Goal: Feedback & Contribution: Contribute content

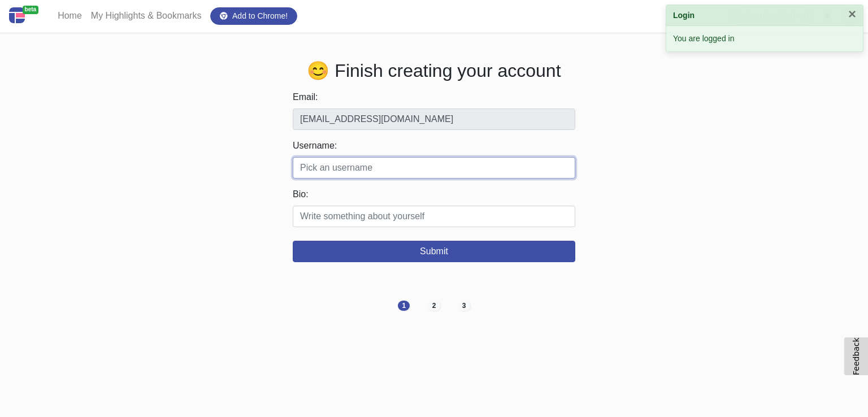
click at [315, 166] on input "Username:" at bounding box center [434, 167] width 282 height 21
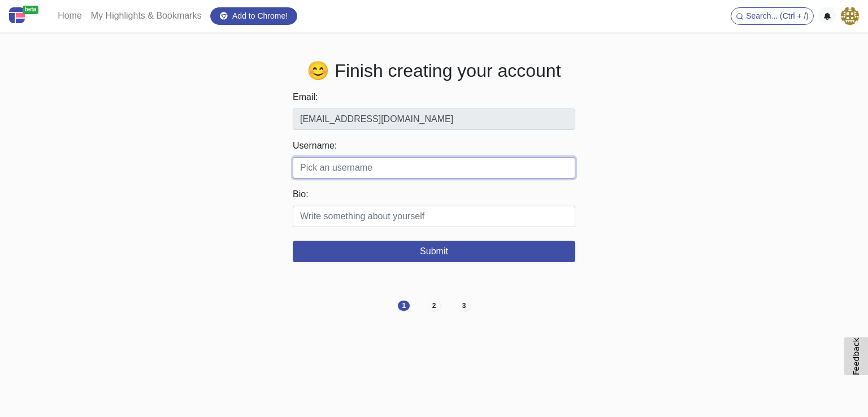
click at [315, 170] on input "Username:" at bounding box center [434, 167] width 282 height 21
paste input "Nickandamysfarm"
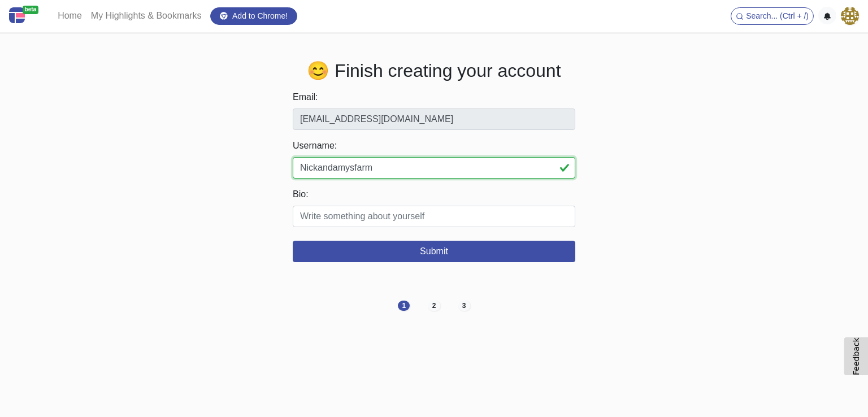
type input "Nickandamysfarm"
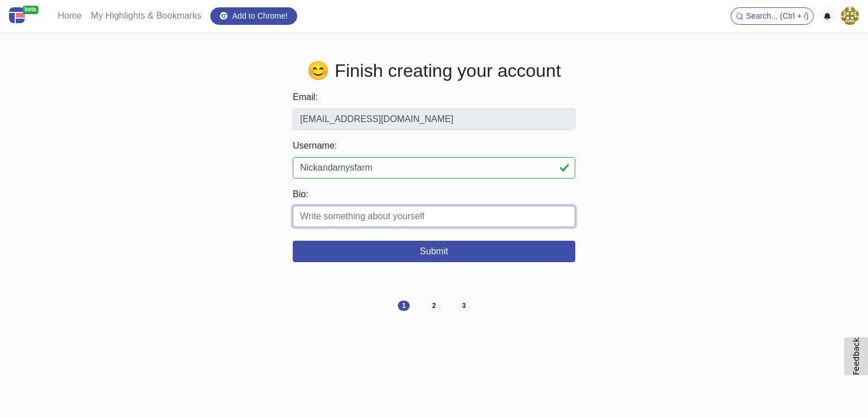
click at [307, 219] on input "Bio:" at bounding box center [434, 216] width 282 height 21
click at [323, 209] on input "Bio:" at bounding box center [434, 216] width 282 height 21
click at [319, 224] on input "Bio:" at bounding box center [434, 216] width 282 height 21
paste input "Pasture-raised beef born from care, science & heart on our family ranch."
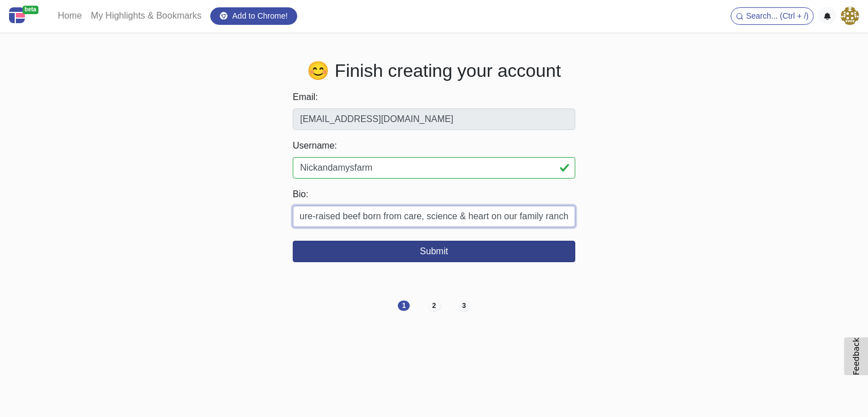
type input "Pasture-raised beef born from care, science & heart on our family ranch."
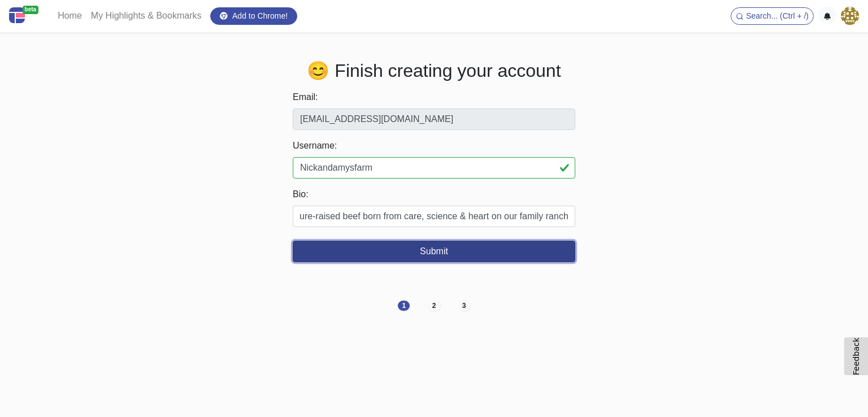
click at [443, 255] on button "Submit" at bounding box center [434, 251] width 282 height 21
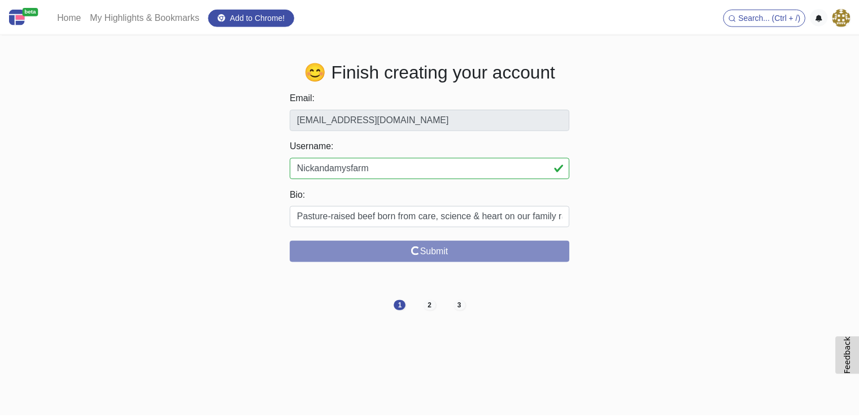
scroll to position [0, 0]
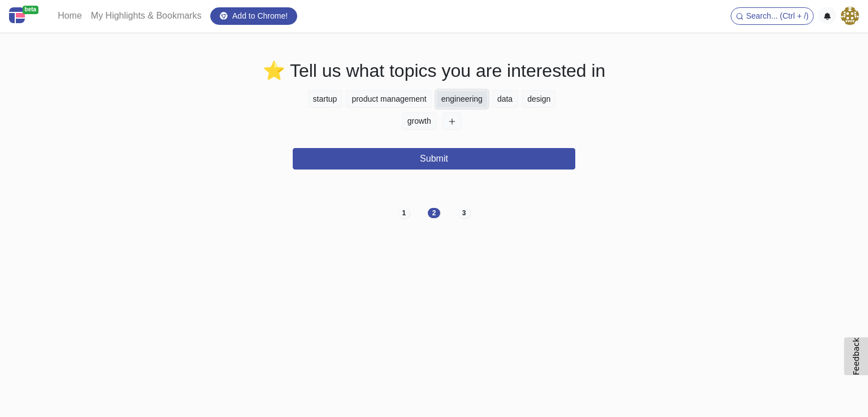
click at [454, 104] on button "engineering" at bounding box center [461, 99] width 51 height 18
click at [504, 104] on button "data" at bounding box center [504, 99] width 25 height 18
click at [465, 104] on button "engineering" at bounding box center [461, 99] width 51 height 18
click at [508, 102] on button "data" at bounding box center [504, 99] width 25 height 18
click at [420, 118] on button "growth" at bounding box center [419, 121] width 34 height 18
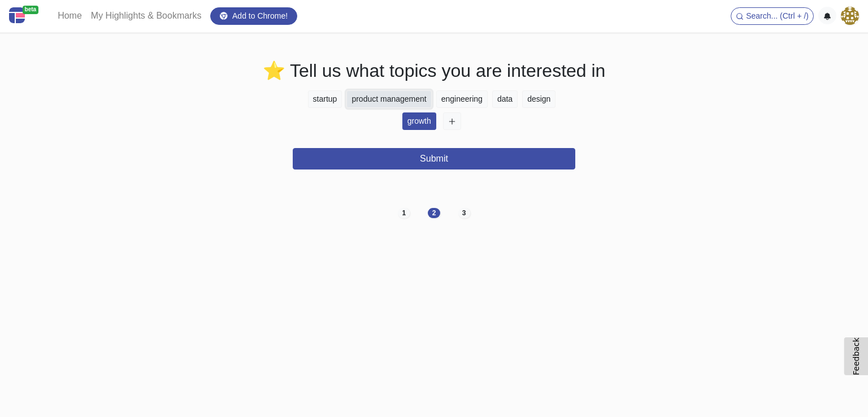
click at [403, 102] on button "product management" at bounding box center [388, 99] width 85 height 18
click at [315, 103] on button "startup" at bounding box center [325, 99] width 34 height 18
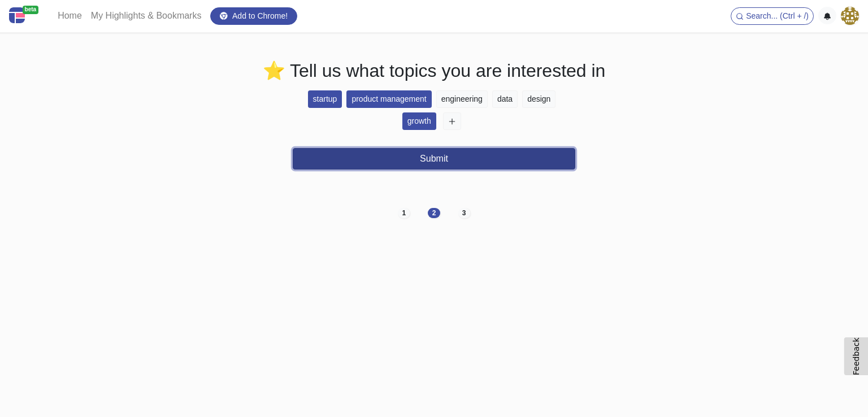
click at [429, 155] on button "Submit" at bounding box center [434, 158] width 282 height 21
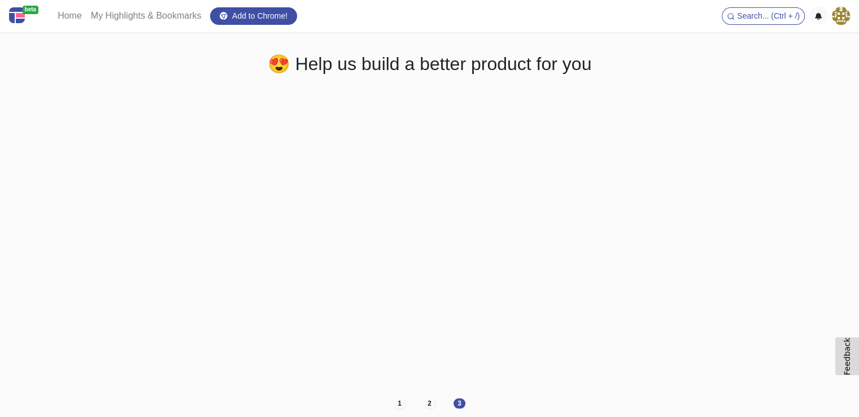
scroll to position [8, 0]
click at [829, 14] on ul "Search... (Ctrl + /) Logout" at bounding box center [786, 16] width 128 height 18
click at [840, 14] on img at bounding box center [841, 16] width 18 height 18
click at [715, 66] on h2 "😍 Help us build a better product for you" at bounding box center [429, 61] width 627 height 21
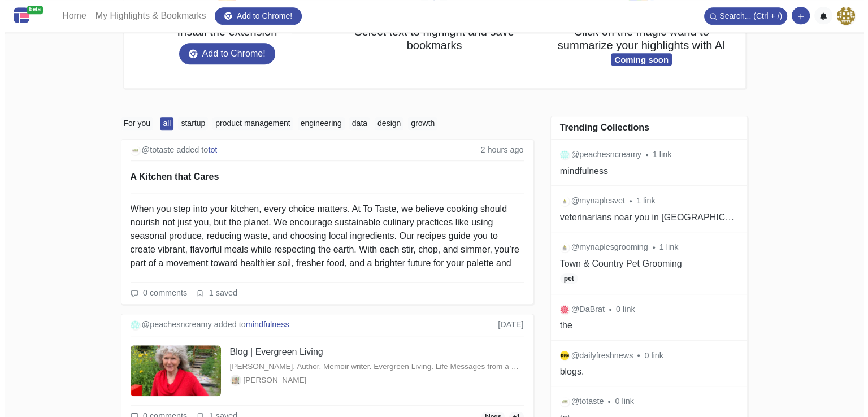
scroll to position [759, 0]
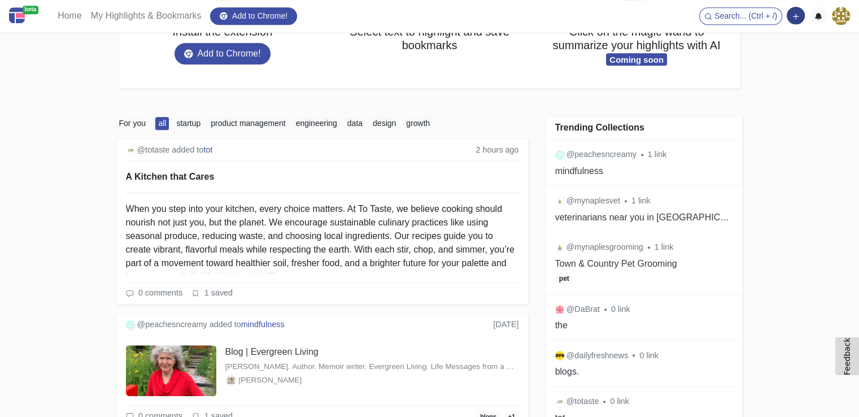
click at [796, 12] on button "button" at bounding box center [796, 16] width 18 height 18
click at [775, 54] on button "Add a note block" at bounding box center [757, 58] width 94 height 18
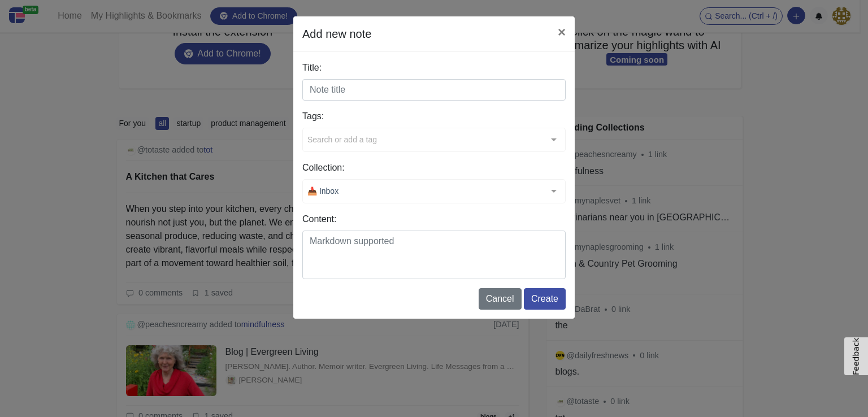
click at [338, 86] on input "Title:" at bounding box center [433, 89] width 263 height 21
paste input "A Cut That Honors Tradition"
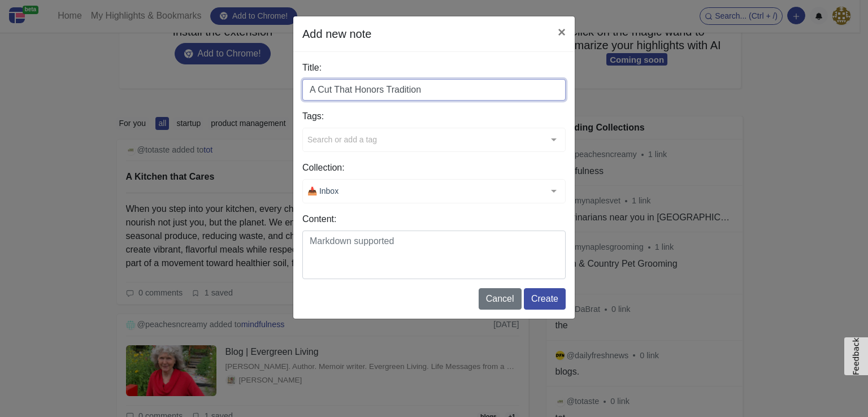
type input "A Cut That Honors Tradition"
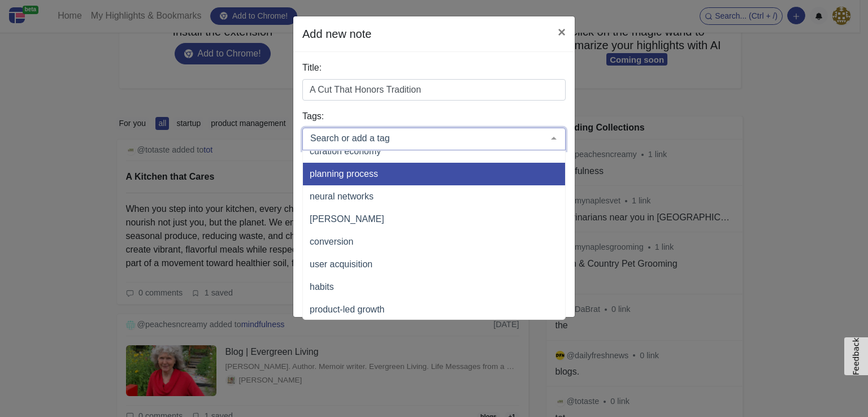
scroll to position [10631, 0]
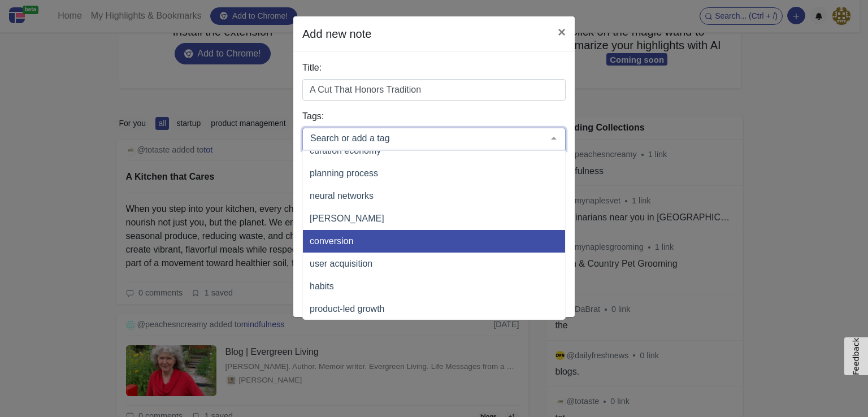
click at [349, 236] on span "conversion" at bounding box center [331, 241] width 43 height 10
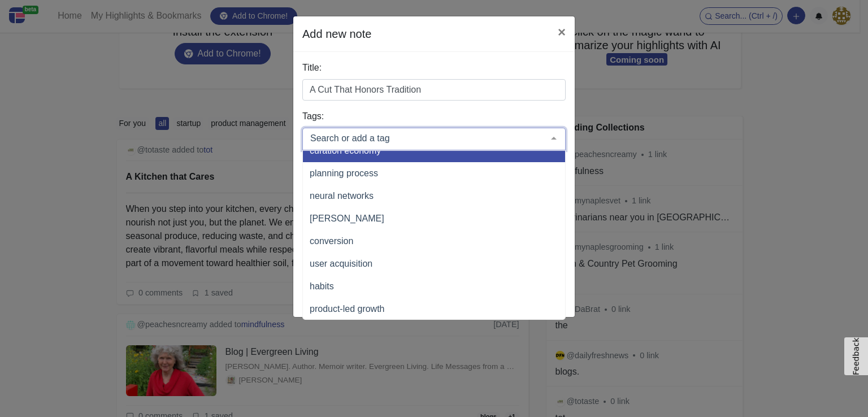
click at [347, 60] on div "Title: A Cut That Honors Tradition Tags: typescript handbook github repo tutori…" at bounding box center [433, 184] width 281 height 265
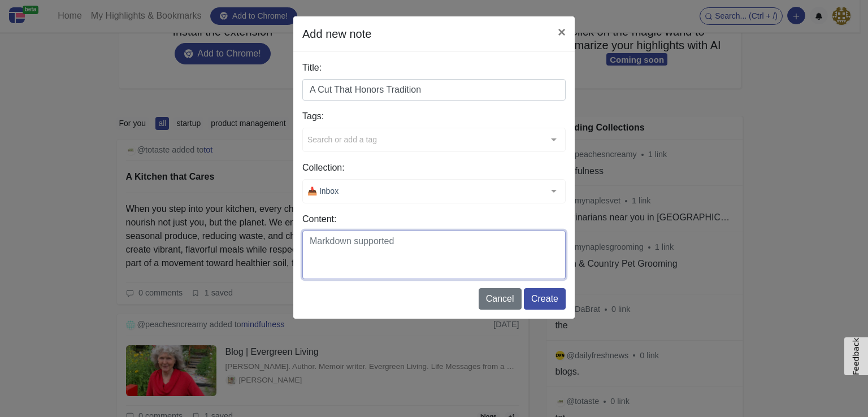
click at [339, 240] on textarea "Content:" at bounding box center [433, 254] width 263 height 49
click at [312, 233] on textarea "Content:" at bounding box center [433, 254] width 263 height 49
paste textarea "For generations, round cuts have held a special place in home kitchens. At [PER…"
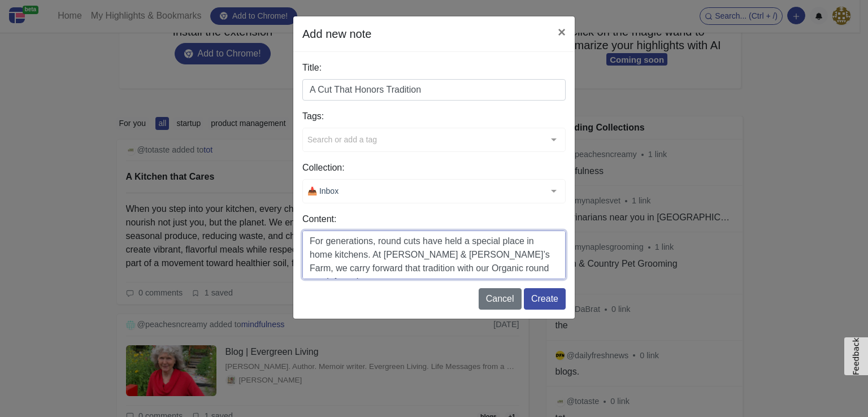
scroll to position [0, 0]
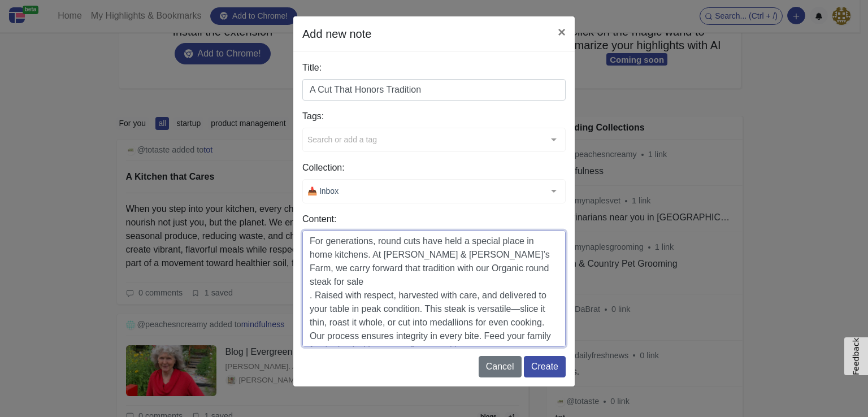
click at [515, 295] on textarea "For generations, round cuts have held a special place in home kitchens. At [PER…" at bounding box center [433, 288] width 263 height 116
click at [309, 283] on textarea "For generations, round cuts have held a special place in home kitchens. At [PER…" at bounding box center [433, 288] width 263 height 116
click at [434, 337] on textarea "For generations, round cuts have held a special place in home kitchens. At [PER…" at bounding box center [433, 288] width 263 height 116
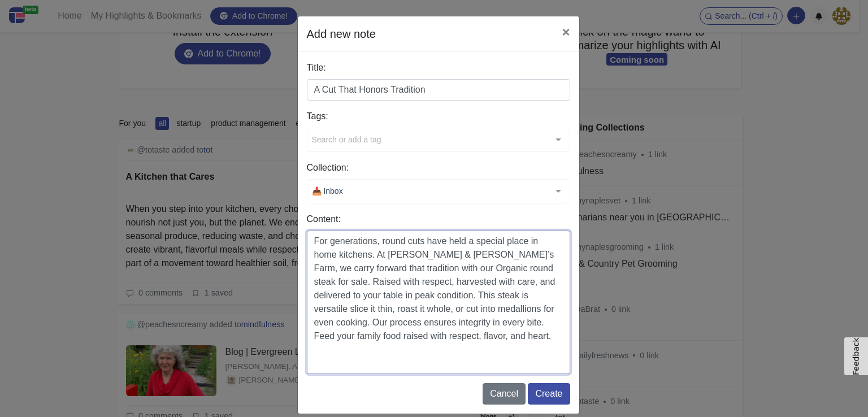
paste textarea "[URL][DOMAIN_NAME]"
type textarea "For generations, round cuts have held a special place in home kitchens. At [PER…"
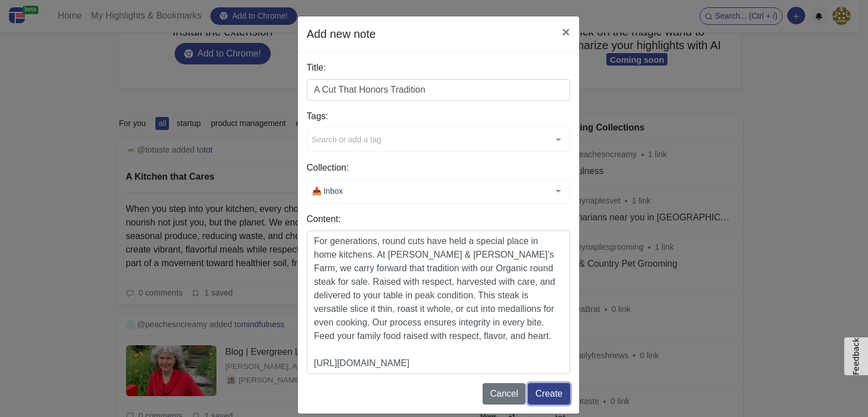
click at [563, 391] on button "Create" at bounding box center [549, 393] width 42 height 21
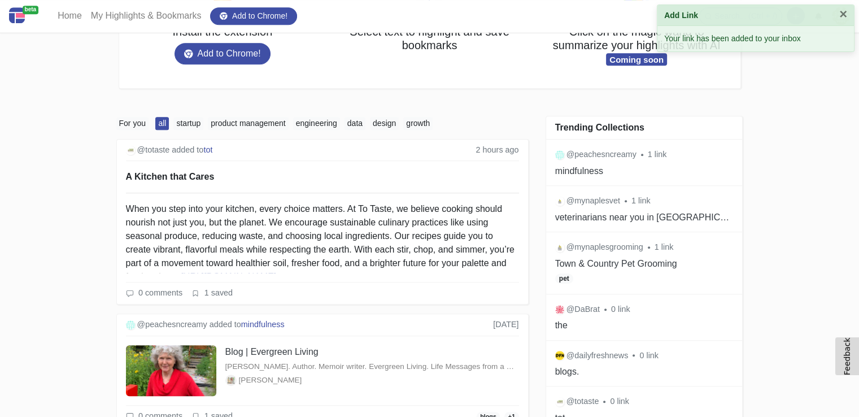
click at [797, 83] on div "beta Home My Highlights & Bookmarks Add to Chrome! Search... (Ctrl + /) Add a l…" at bounding box center [429, 396] width 859 height 2310
click at [839, 14] on button "×" at bounding box center [843, 14] width 8 height 14
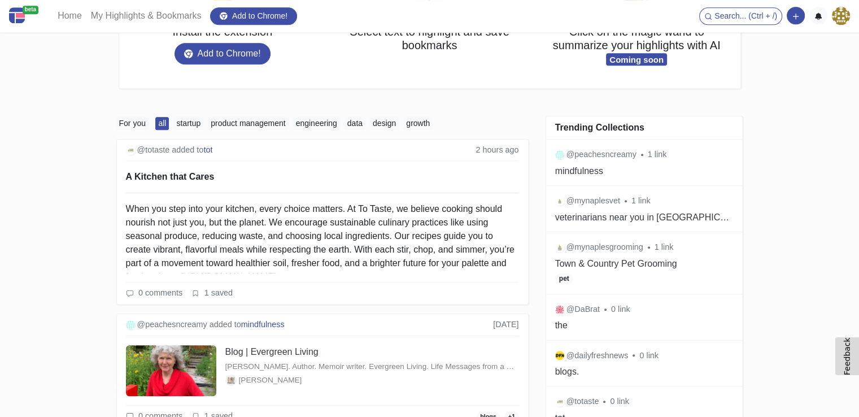
click at [838, 18] on img at bounding box center [841, 16] width 18 height 18
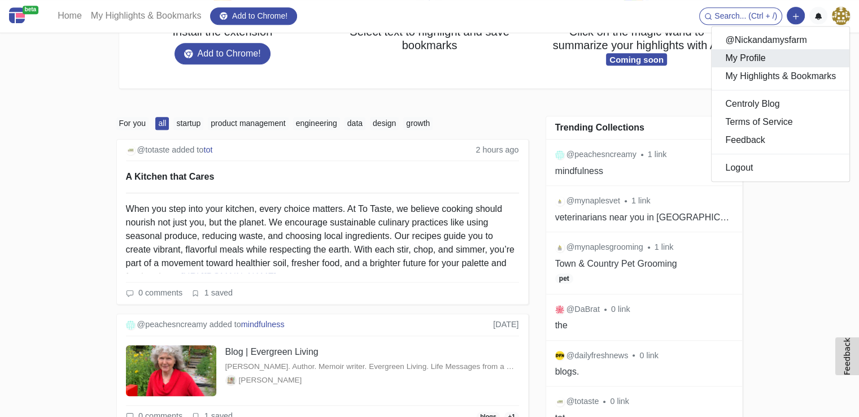
click at [764, 59] on link "My Profile" at bounding box center [781, 58] width 138 height 18
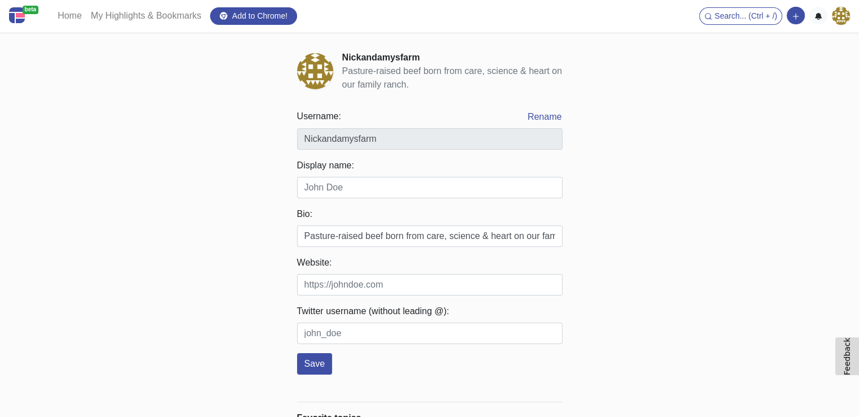
click at [324, 59] on img at bounding box center [315, 71] width 36 height 36
click at [304, 70] on img at bounding box center [315, 71] width 36 height 36
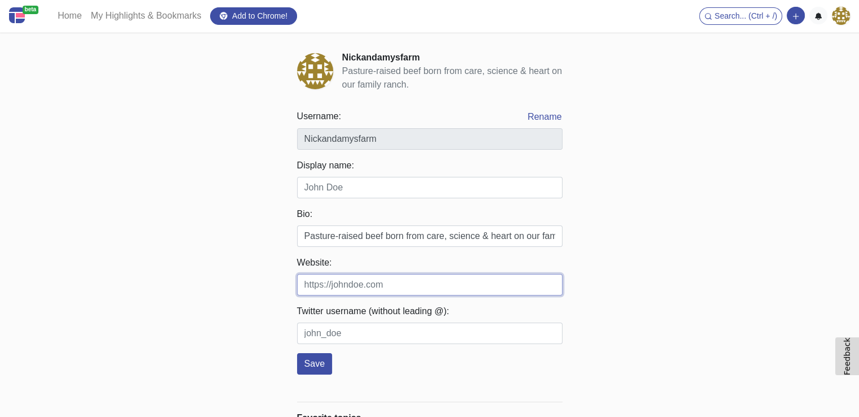
click at [320, 289] on input "Website:" at bounding box center [429, 284] width 265 height 21
paste input "[URL][DOMAIN_NAME]"
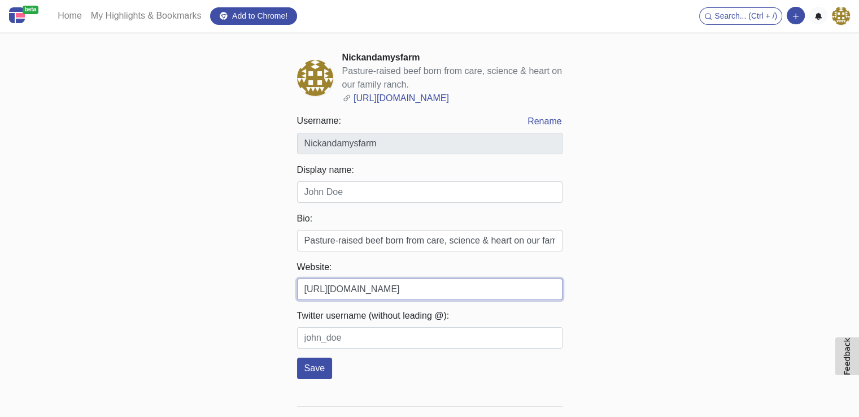
type input "[URL][DOMAIN_NAME]"
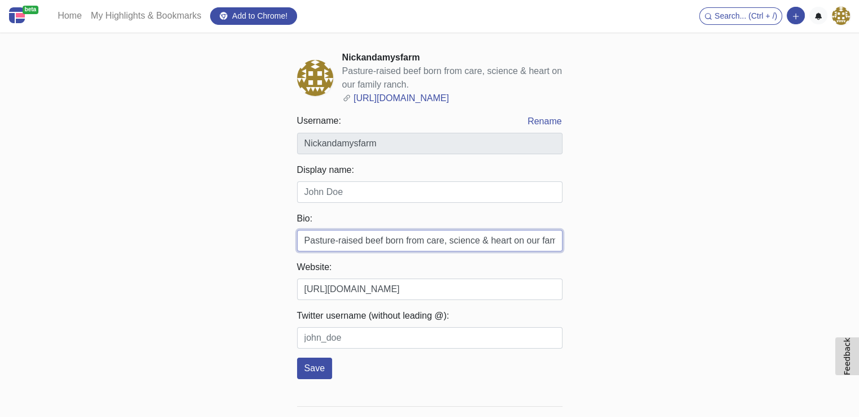
click at [328, 240] on input "Pasture-raised beef born from care, science & heart on our family ranch." at bounding box center [429, 240] width 265 height 21
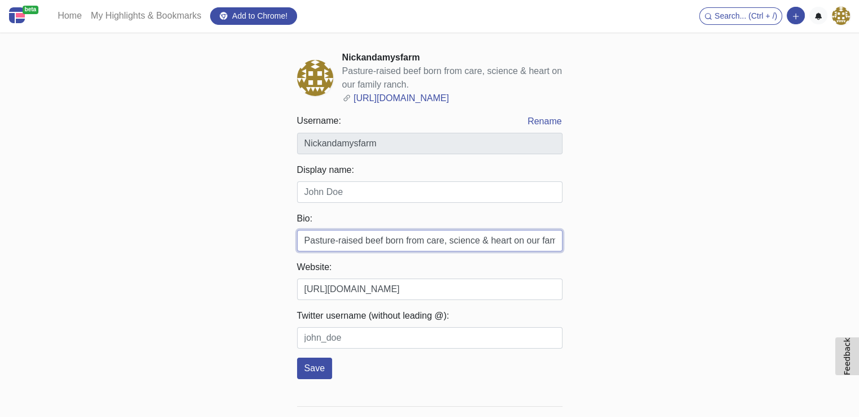
click at [328, 240] on input "Pasture-raised beef born from care, science & heart on our family ranch." at bounding box center [429, 240] width 265 height 21
click at [251, 265] on div "beta Home My Highlights & Bookmarks Add to Chrome! Search... (Ctrl + /) Add a l…" at bounding box center [429, 312] width 859 height 625
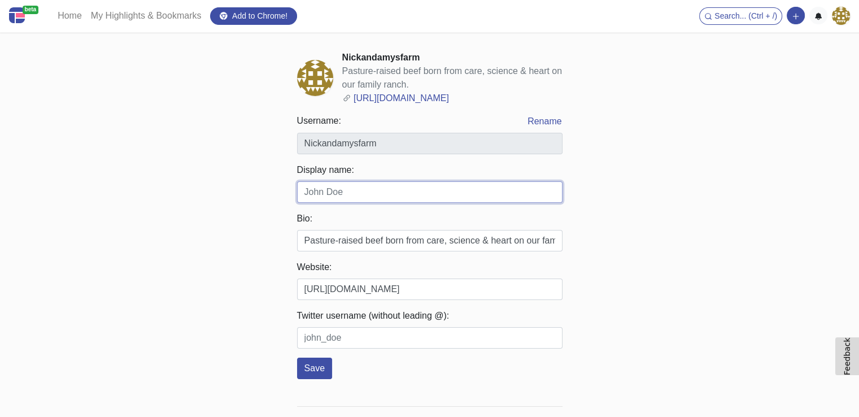
click at [319, 194] on input "Display name:" at bounding box center [429, 191] width 265 height 21
type input "[PERSON_NAME] [PERSON_NAME] Farm"
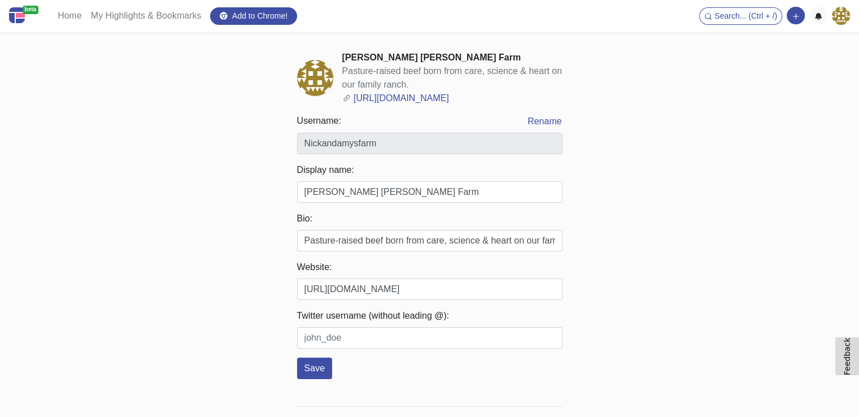
click at [319, 69] on img at bounding box center [315, 78] width 36 height 36
click at [305, 372] on button "Save" at bounding box center [314, 368] width 35 height 21
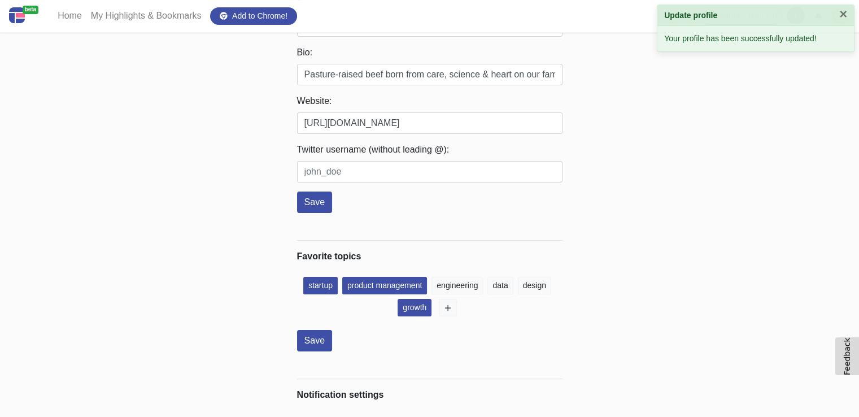
scroll to position [216, 0]
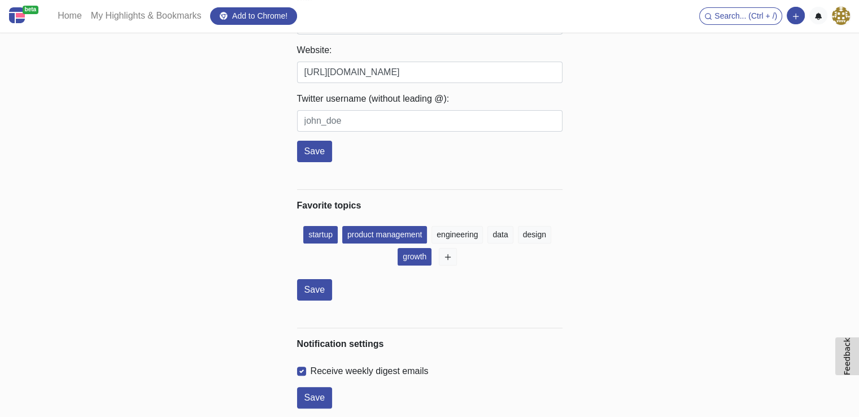
click at [839, 14] on img at bounding box center [841, 16] width 18 height 18
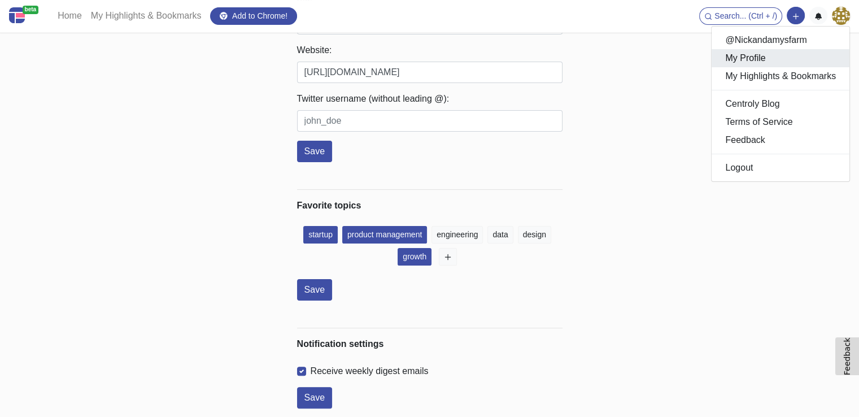
click at [757, 62] on link "My Profile" at bounding box center [781, 58] width 138 height 18
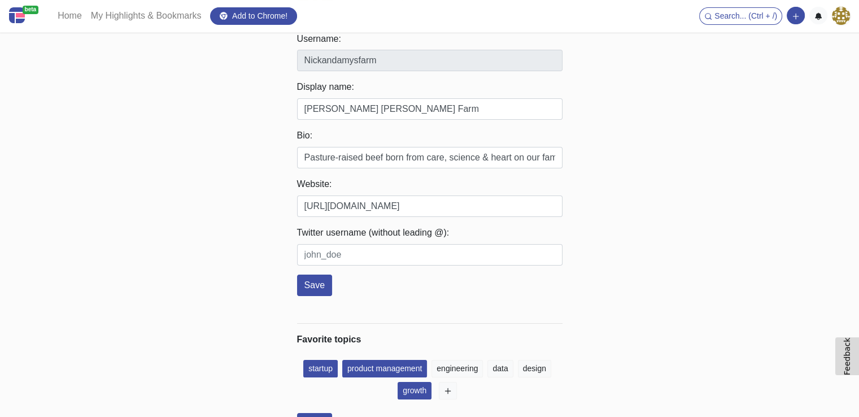
scroll to position [0, 0]
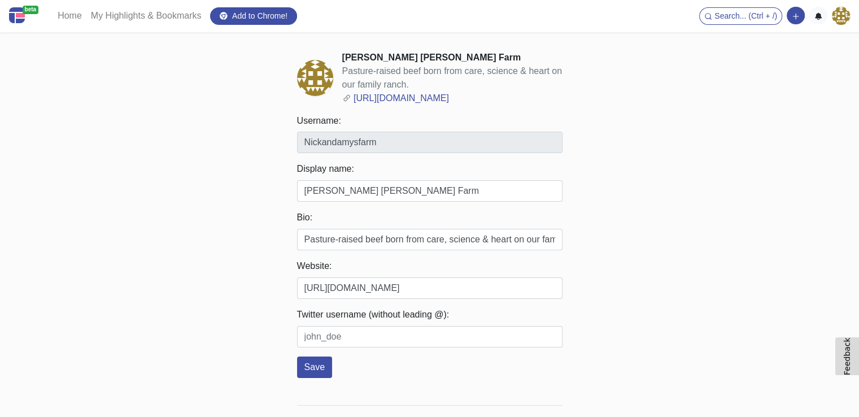
click at [325, 67] on img at bounding box center [315, 78] width 36 height 36
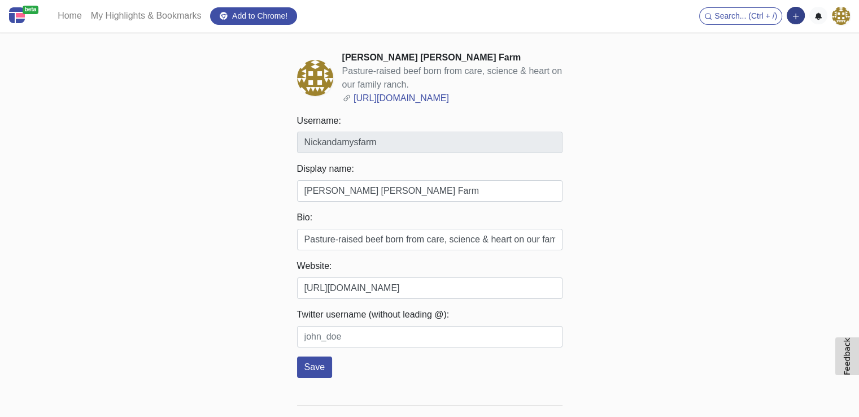
click at [802, 18] on button "button" at bounding box center [796, 16] width 18 height 18
click at [832, 75] on div "beta Home My Highlights & Bookmarks Add to Chrome! Search... (Ctrl + /) Add a l…" at bounding box center [429, 312] width 859 height 624
click at [845, 16] on img at bounding box center [841, 16] width 18 height 18
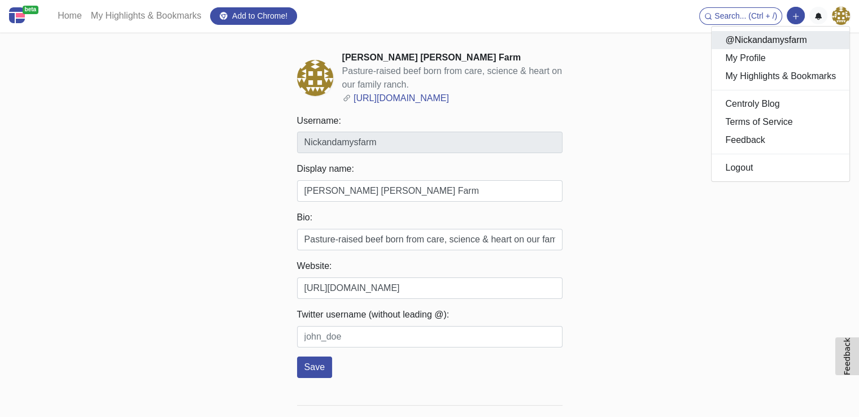
click at [773, 41] on link "@Nickandamysfarm" at bounding box center [781, 40] width 138 height 18
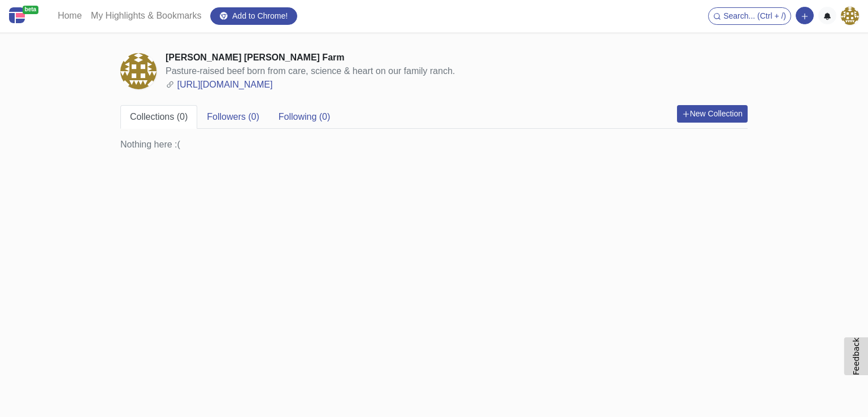
click at [133, 72] on img at bounding box center [138, 71] width 36 height 36
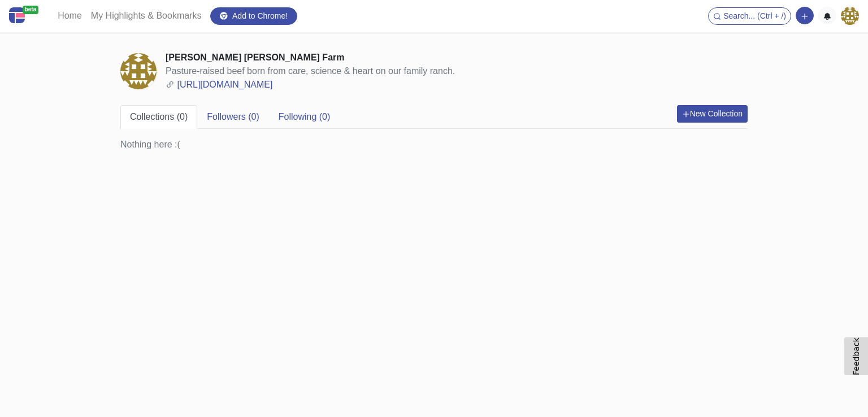
click at [133, 72] on img at bounding box center [138, 71] width 36 height 36
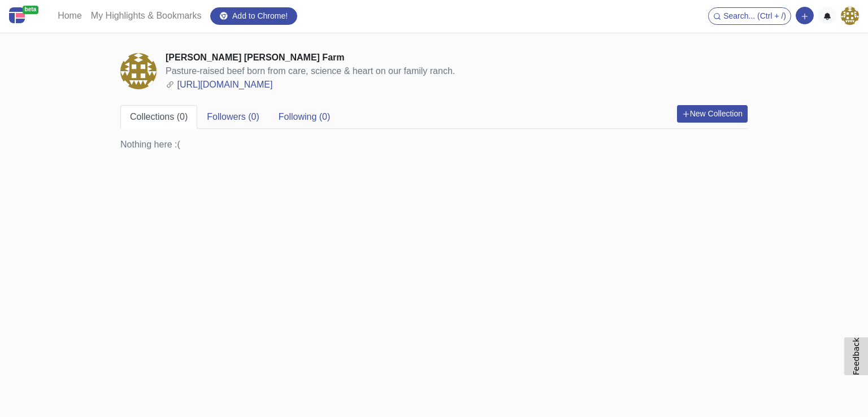
click at [133, 74] on img at bounding box center [138, 71] width 36 height 36
click at [849, 20] on img at bounding box center [850, 16] width 18 height 18
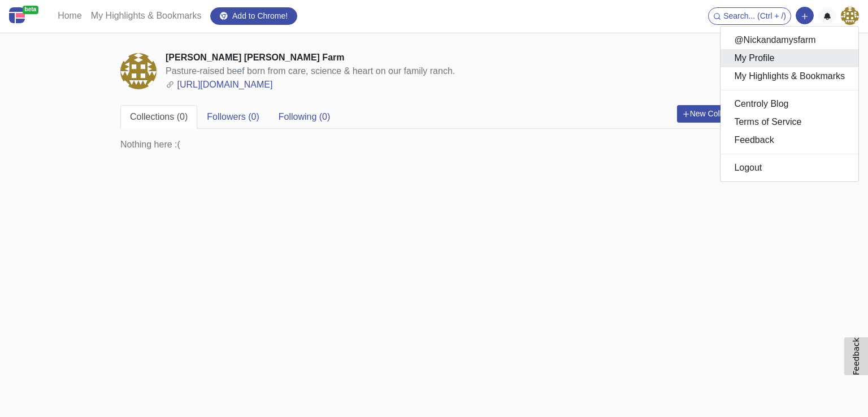
click at [768, 58] on link "My Profile" at bounding box center [789, 58] width 138 height 18
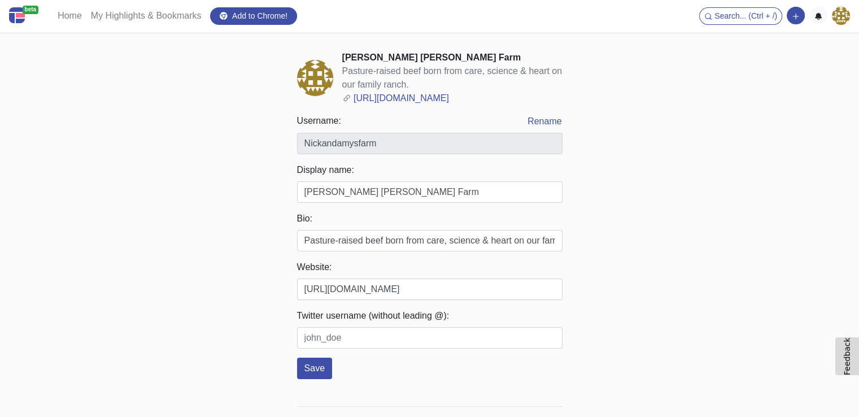
click at [312, 86] on img at bounding box center [315, 78] width 36 height 36
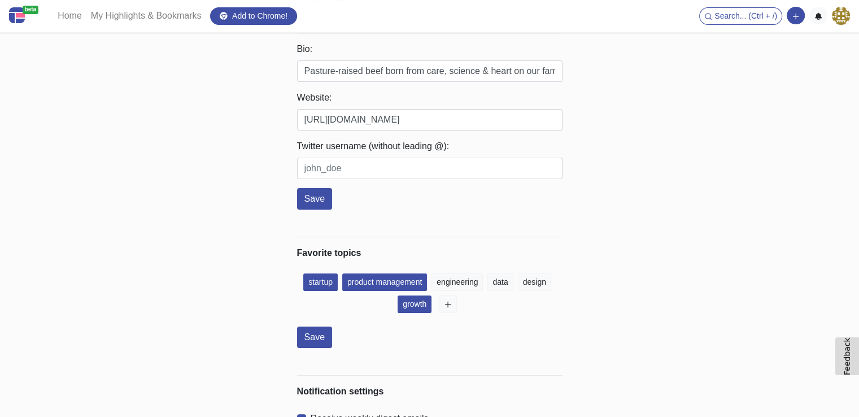
scroll to position [217, 0]
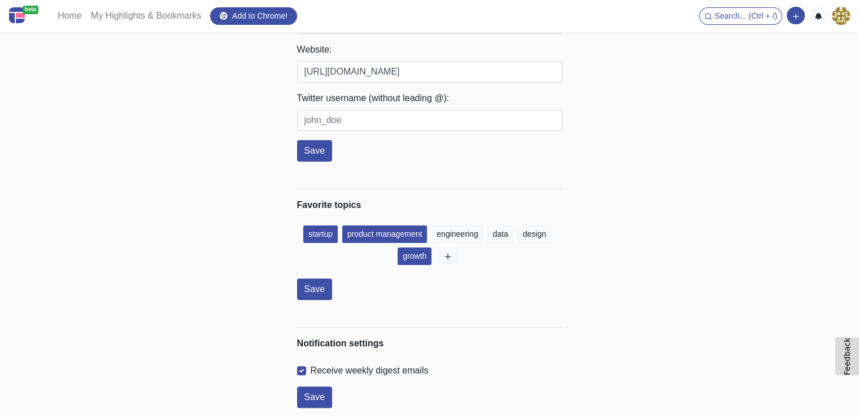
click at [318, 301] on div "[PERSON_NAME] [PERSON_NAME] Farm Pasture-raised beef born from care, science & …" at bounding box center [429, 115] width 265 height 583
click at [311, 370] on label "Receive weekly digest emails" at bounding box center [370, 371] width 118 height 14
click at [302, 370] on input "Receive weekly digest emails" at bounding box center [301, 369] width 9 height 11
checkbox input "false"
click at [314, 391] on button "Save" at bounding box center [314, 396] width 35 height 21
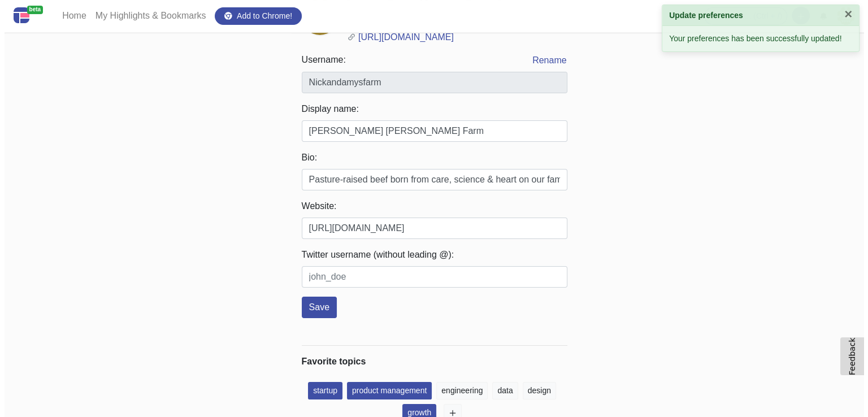
scroll to position [0, 0]
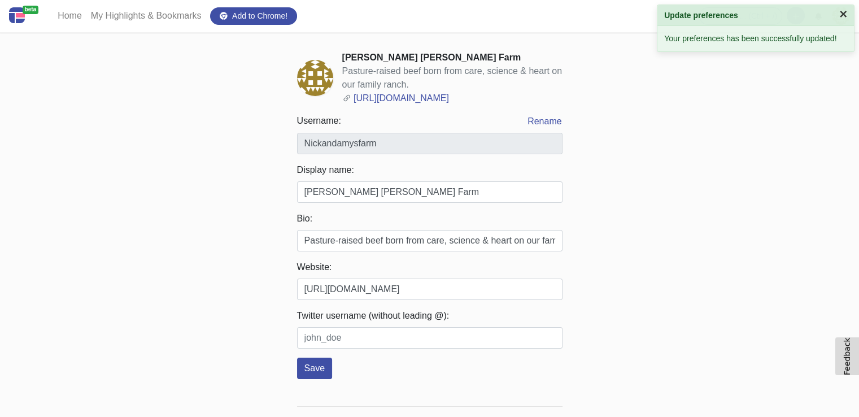
click at [845, 18] on button "×" at bounding box center [843, 14] width 8 height 14
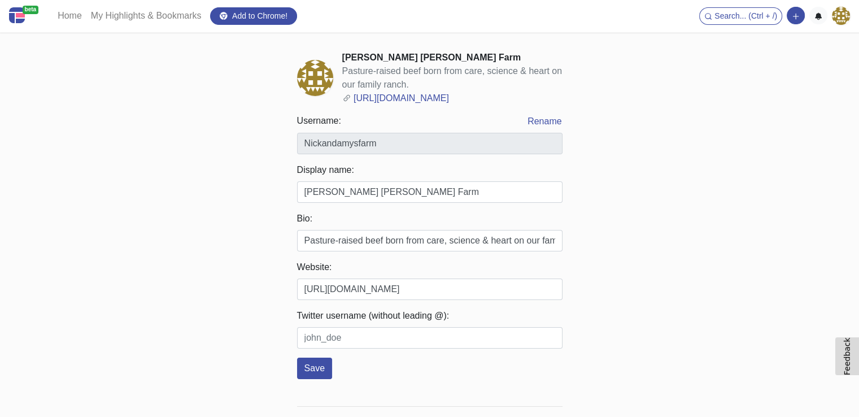
click at [841, 20] on img at bounding box center [841, 16] width 18 height 18
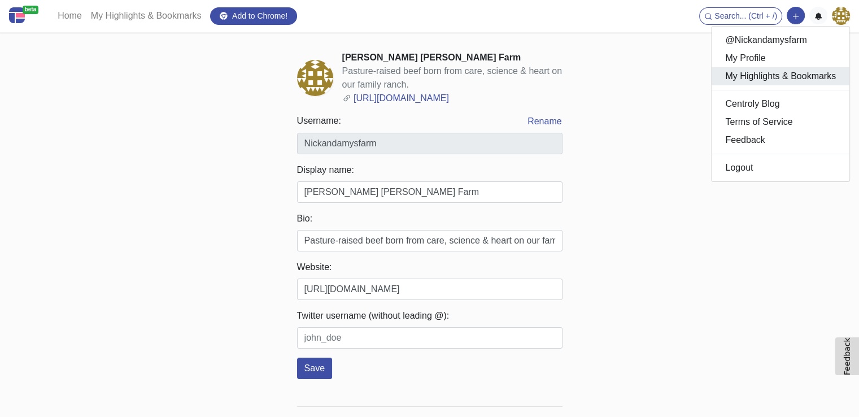
click at [774, 82] on link "My Highlights & Bookmarks" at bounding box center [781, 76] width 138 height 18
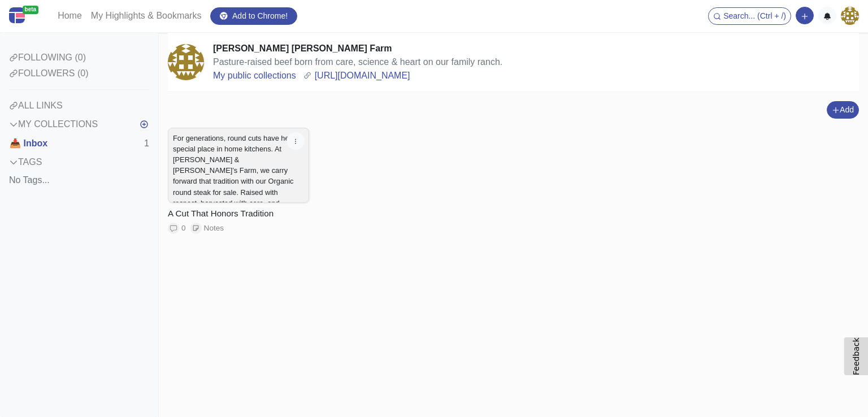
click at [172, 68] on img at bounding box center [186, 62] width 36 height 36
click at [853, 15] on img at bounding box center [850, 16] width 18 height 18
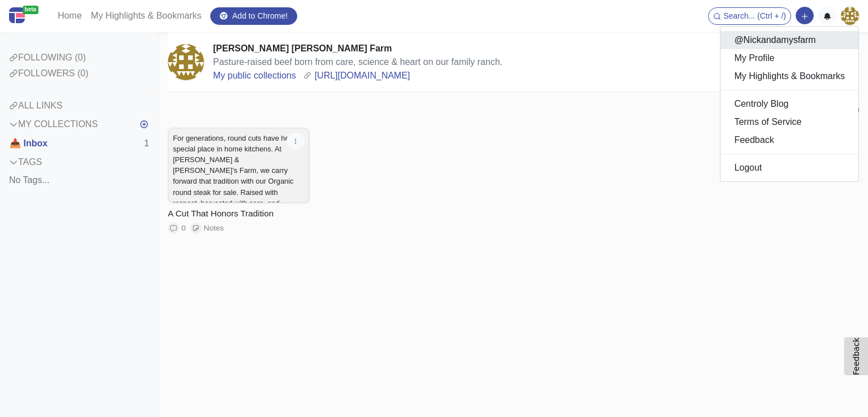
click at [772, 38] on link "@Nickandamysfarm" at bounding box center [789, 40] width 138 height 18
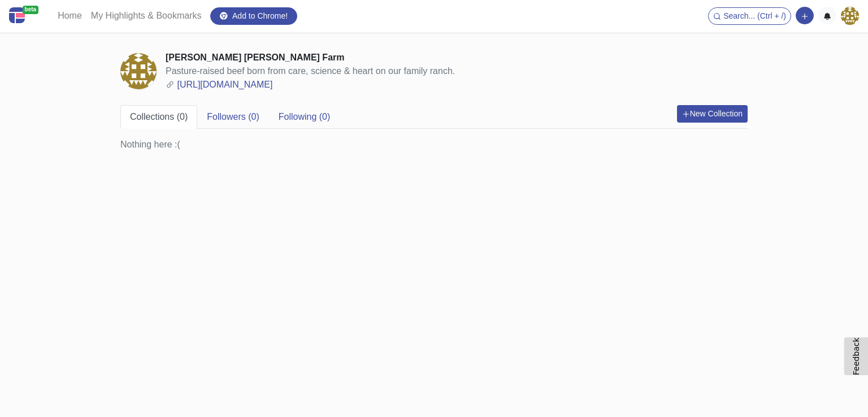
click at [154, 68] on img at bounding box center [138, 71] width 36 height 36
click at [854, 19] on img at bounding box center [850, 16] width 18 height 18
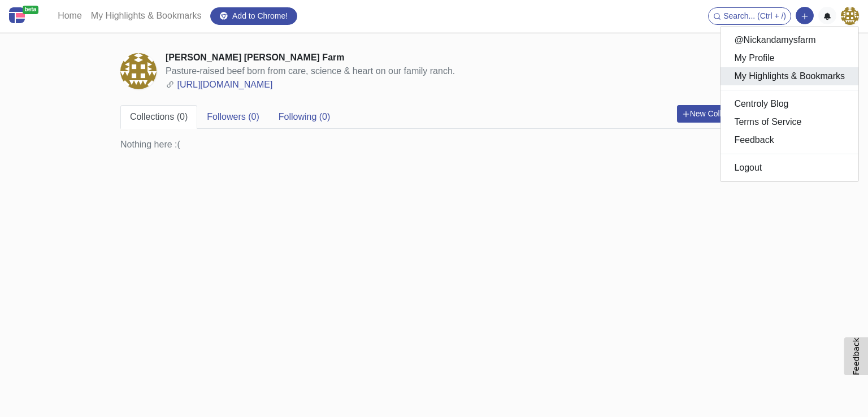
click at [789, 69] on link "My Highlights & Bookmarks" at bounding box center [789, 76] width 138 height 18
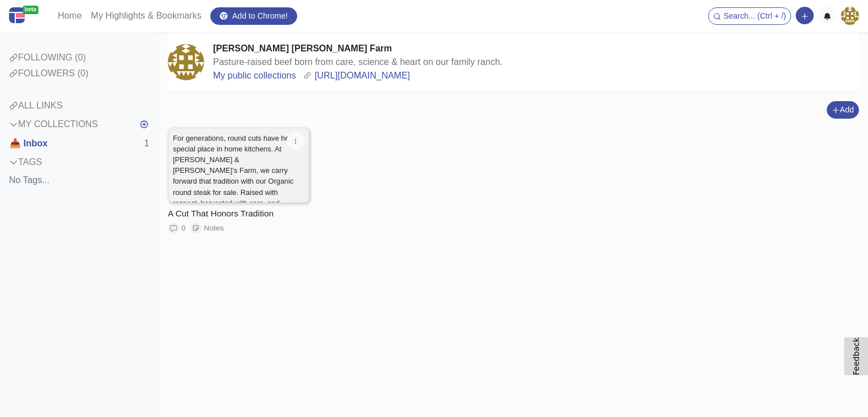
click at [279, 156] on p "For generations, round cuts have held a special place in home kitchens. At [PER…" at bounding box center [238, 203] width 131 height 141
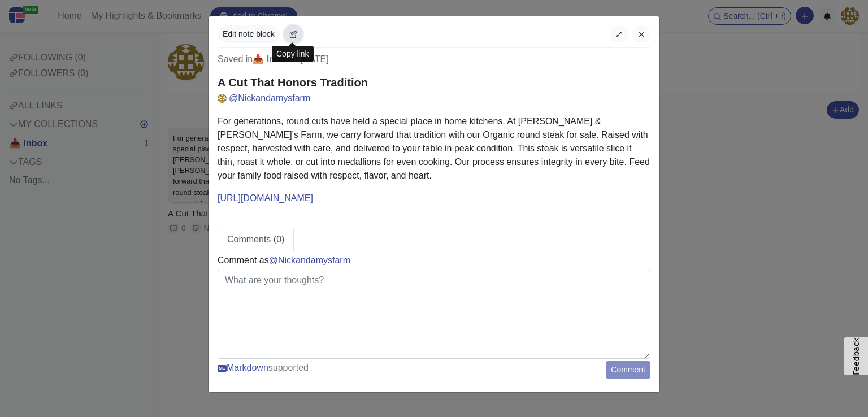
click at [295, 31] on icon "button" at bounding box center [293, 35] width 8 height 8
